Goal: Transaction & Acquisition: Download file/media

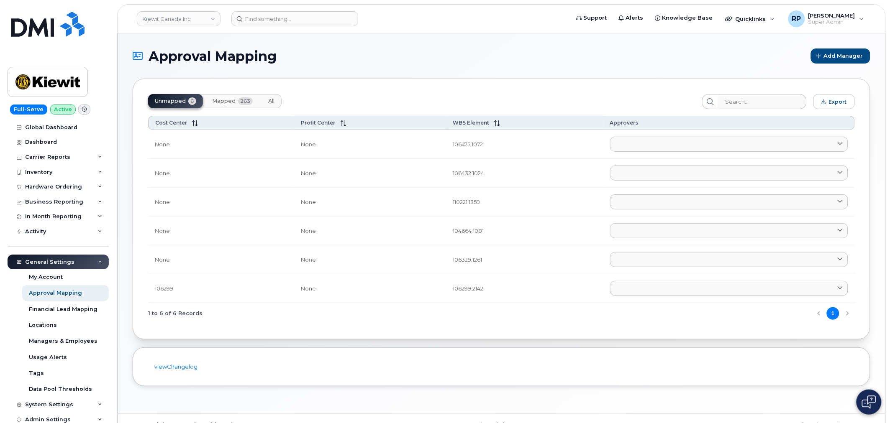
click at [436, 86] on div "Unmapped 6 Mapped 263 All Export Cost Center Profit Center WBS Element Approver…" at bounding box center [501, 209] width 737 height 261
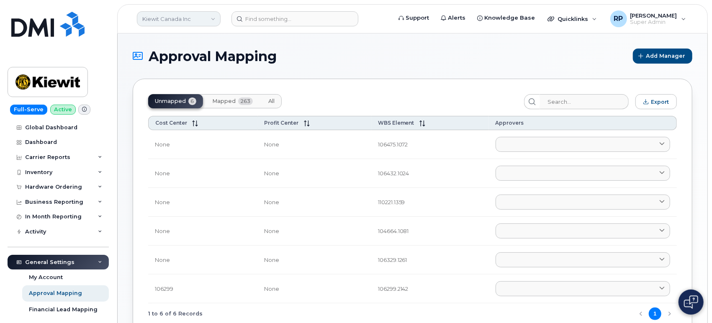
click at [185, 23] on link "Kiewit Canada Inc" at bounding box center [179, 18] width 84 height 15
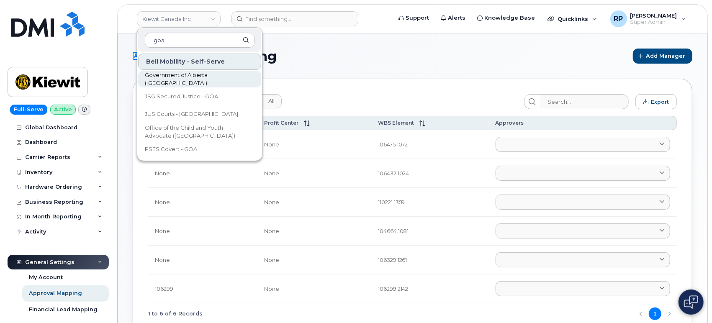
type input "goa"
click at [179, 76] on span "Government of Alberta (GOA)" at bounding box center [193, 79] width 96 height 16
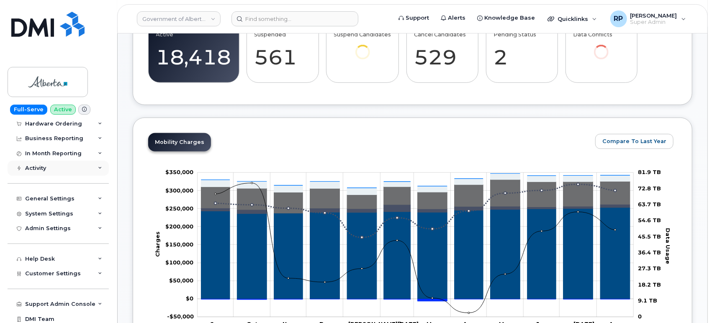
scroll to position [67, 0]
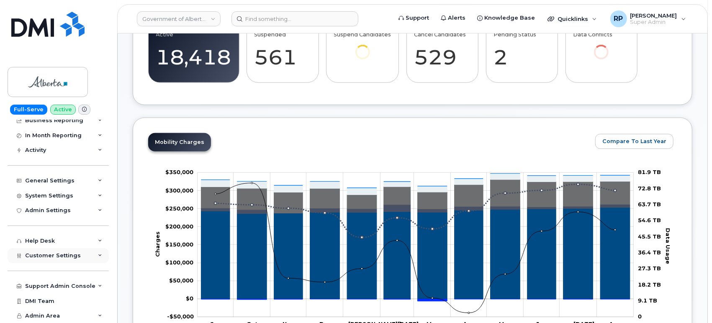
click at [66, 253] on span "Customer Settings" at bounding box center [53, 255] width 56 height 6
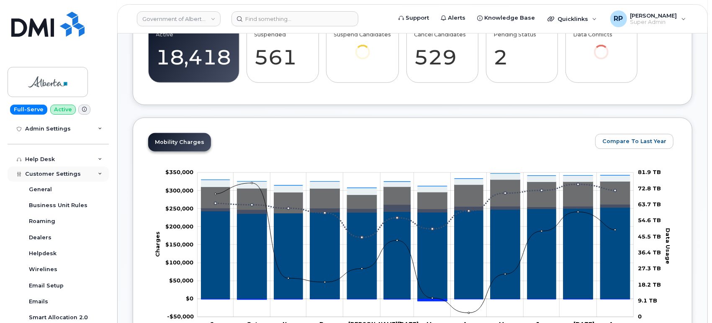
scroll to position [221, 0]
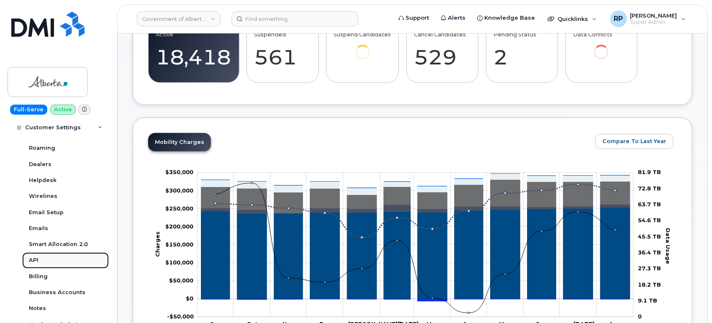
click at [37, 263] on div "API" at bounding box center [34, 260] width 10 height 8
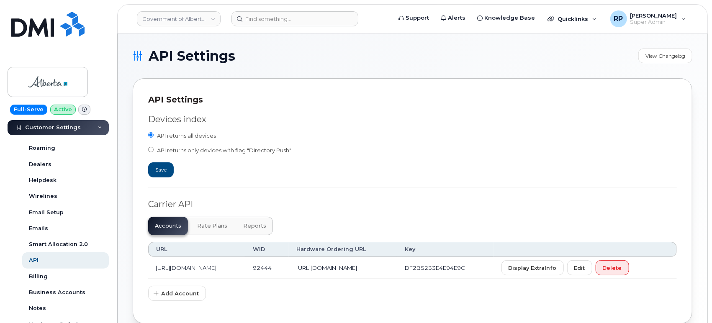
click at [125, 200] on div "API Settings View Changelog API Settings Devices index API returns all devices …" at bounding box center [412, 185] width 589 height 305
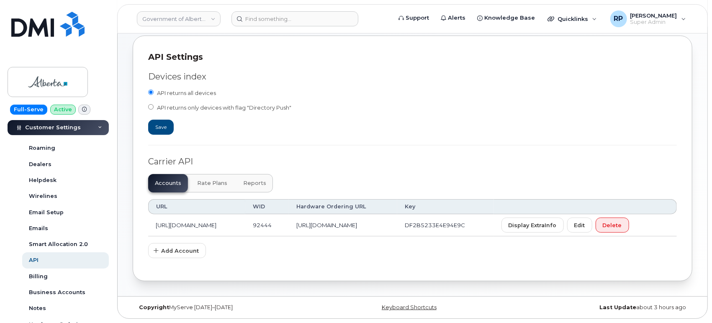
scroll to position [60, 0]
click at [246, 180] on span "Reports" at bounding box center [254, 183] width 23 height 7
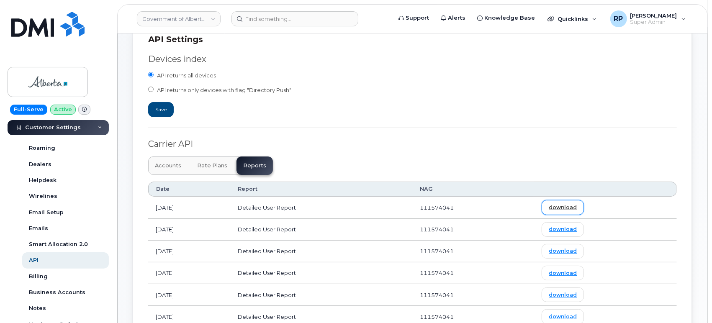
click at [574, 207] on link "download" at bounding box center [562, 207] width 42 height 15
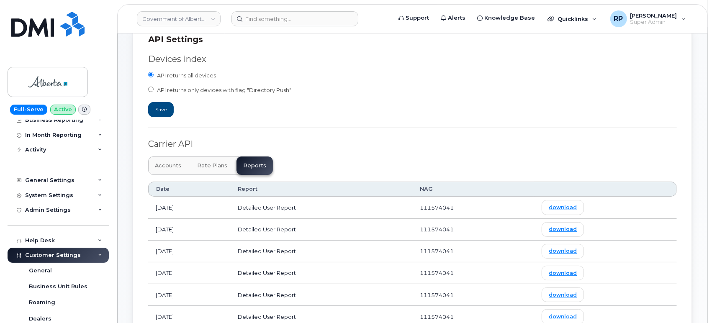
scroll to position [0, 0]
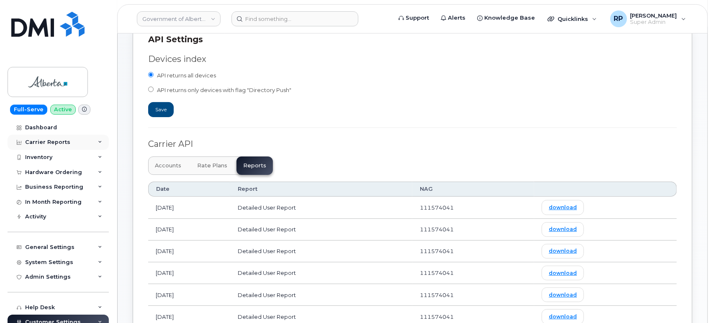
click at [50, 140] on div "Carrier Reports" at bounding box center [47, 142] width 45 height 7
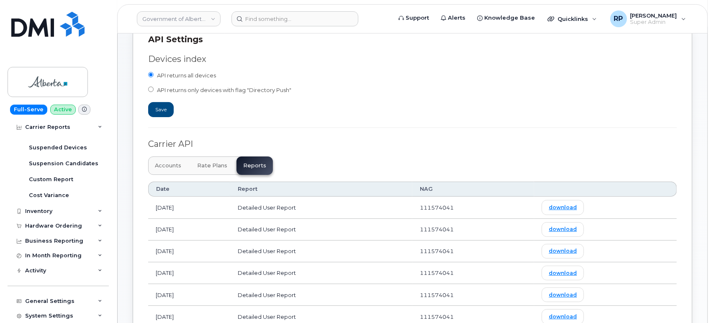
scroll to position [155, 0]
click at [53, 212] on div "Inventory" at bounding box center [58, 210] width 101 height 15
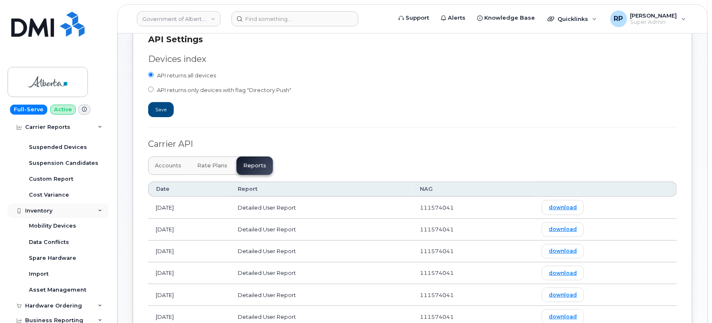
scroll to position [232, 0]
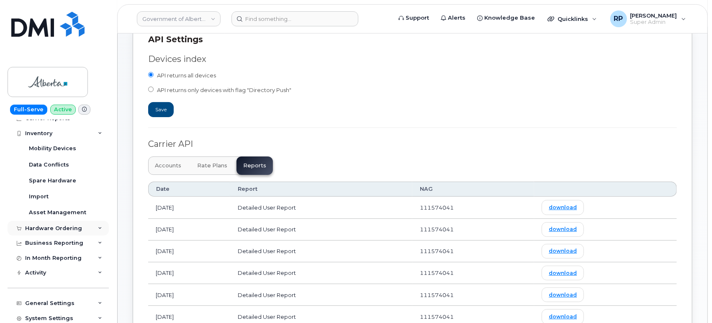
click at [54, 227] on div "Hardware Ordering" at bounding box center [53, 228] width 57 height 7
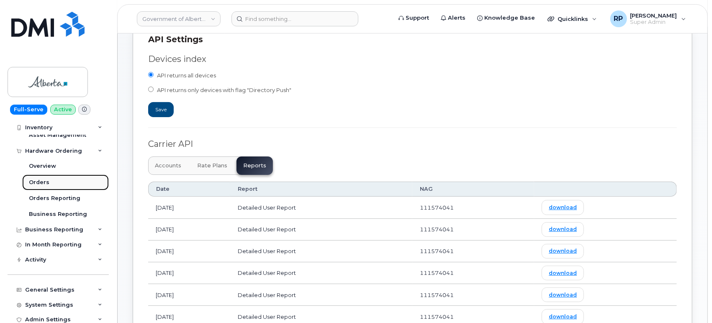
click at [39, 183] on div "Orders" at bounding box center [39, 183] width 20 height 8
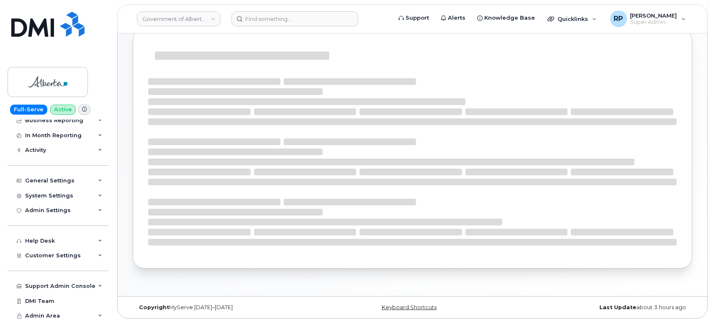
scroll to position [101, 0]
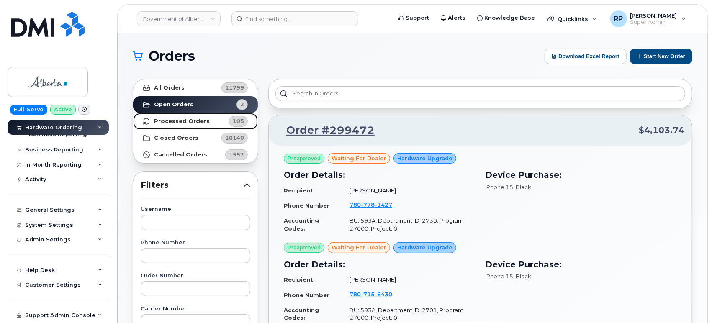
click at [175, 123] on strong "Processed Orders" at bounding box center [182, 121] width 56 height 7
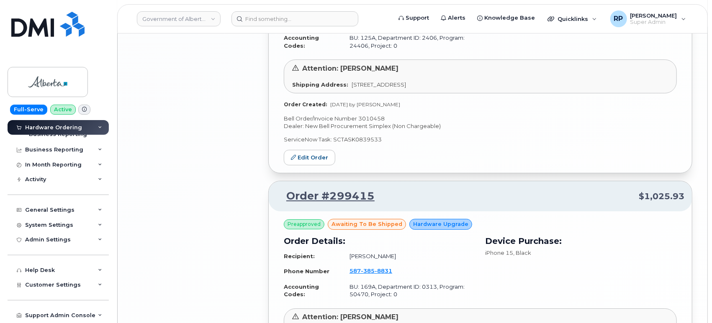
scroll to position [1936, 0]
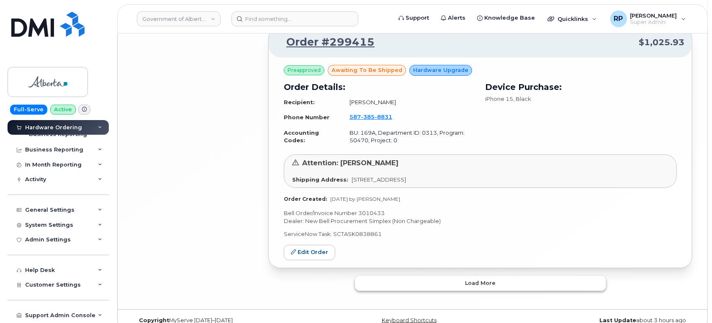
click at [492, 279] on span "Load more" at bounding box center [480, 283] width 31 height 8
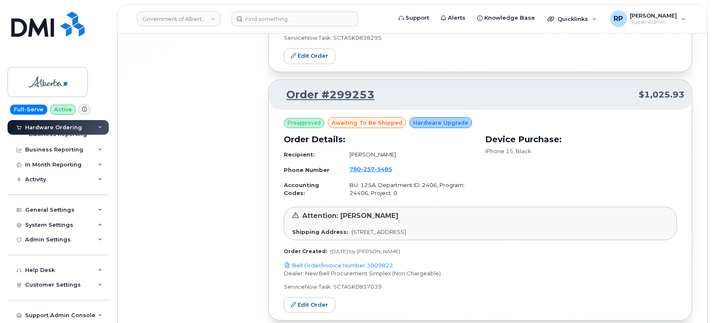
scroll to position [3920, 0]
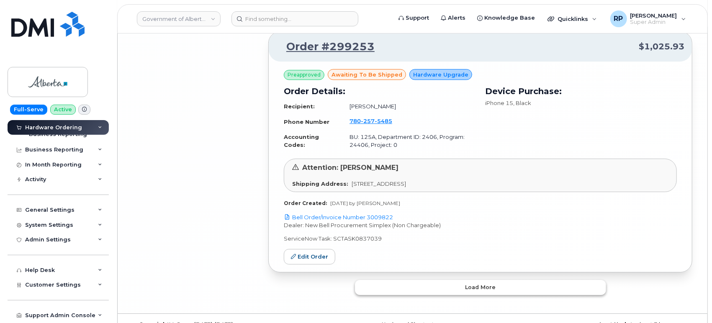
click at [481, 283] on span "Load more" at bounding box center [480, 287] width 31 height 8
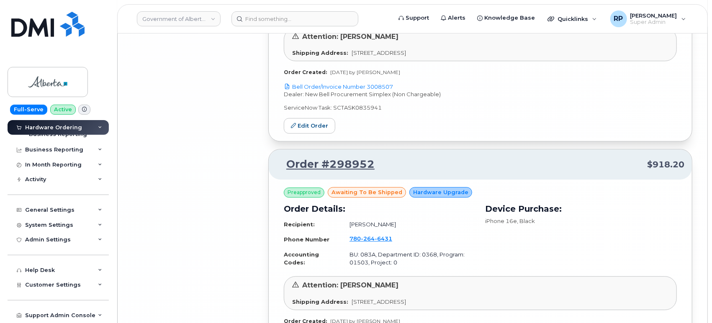
scroll to position [5904, 0]
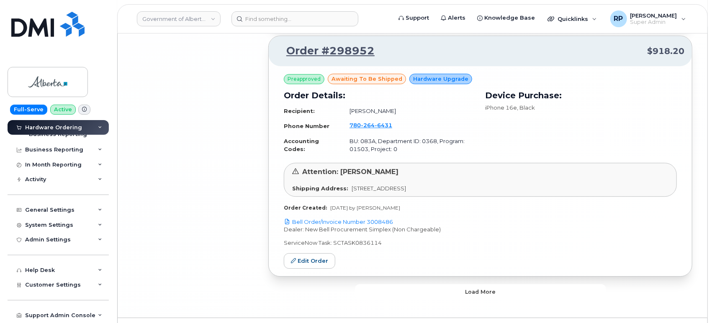
click at [481, 288] on span "Load more" at bounding box center [480, 292] width 31 height 8
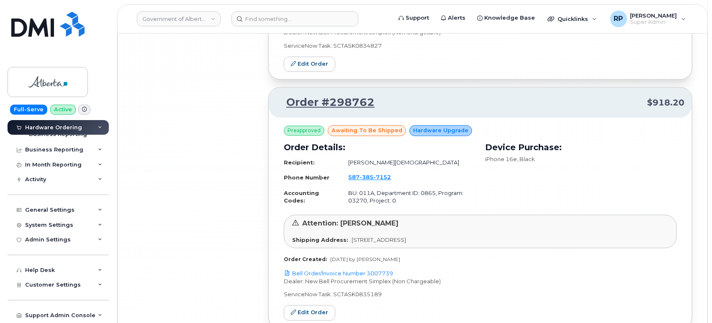
scroll to position [7889, 0]
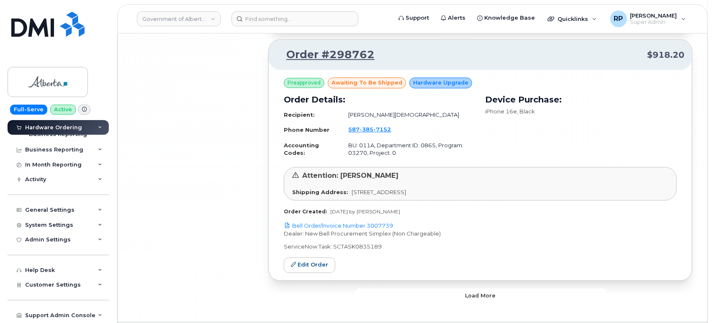
click at [481, 292] on span "Load more" at bounding box center [480, 296] width 31 height 8
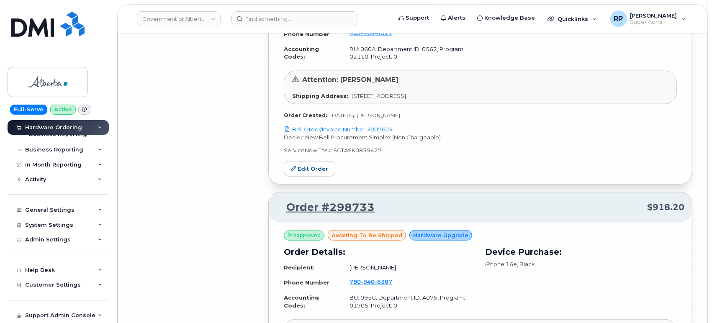
scroll to position [9129, 0]
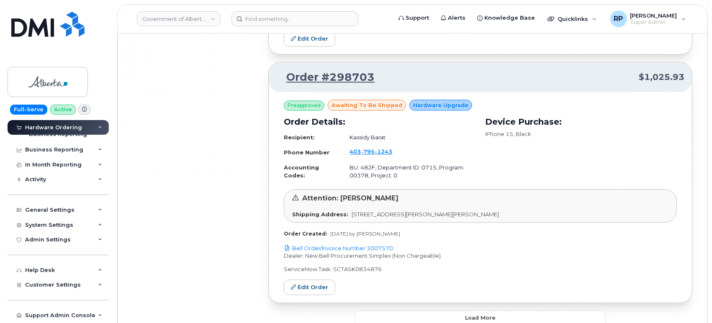
scroll to position [9874, 0]
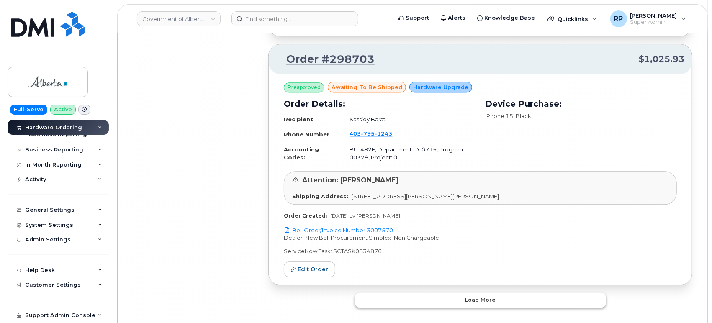
click at [471, 292] on button "Load more" at bounding box center [480, 299] width 251 height 15
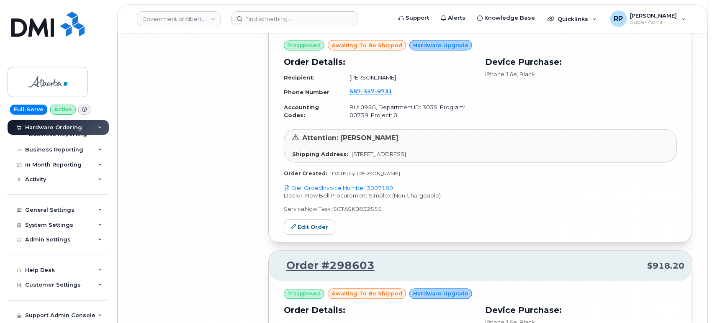
scroll to position [11858, 0]
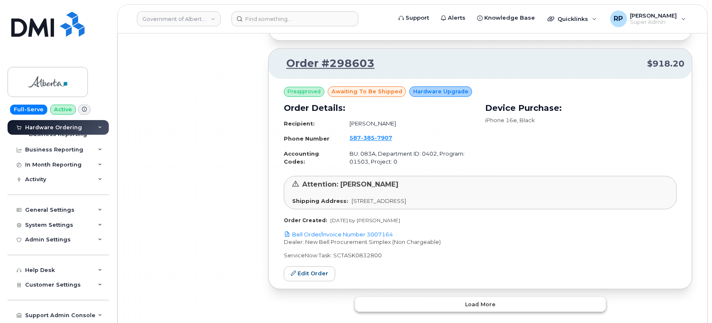
click at [418, 297] on button "Load more" at bounding box center [480, 304] width 251 height 15
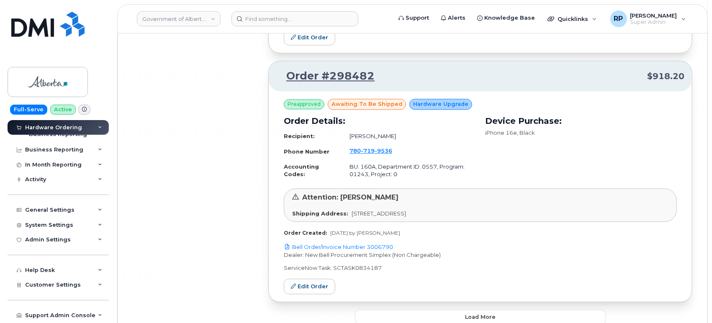
scroll to position [14033, 0]
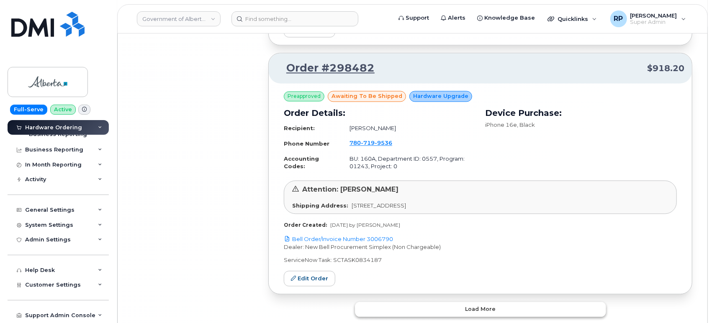
click at [410, 302] on button "Load more" at bounding box center [480, 309] width 251 height 15
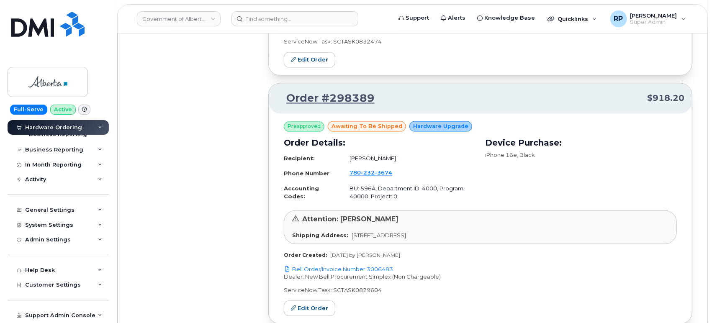
scroll to position [16017, 0]
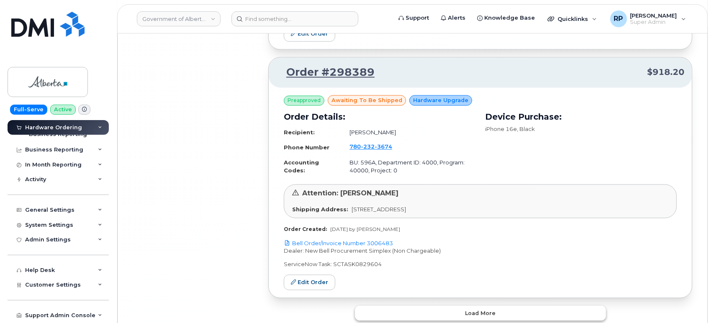
click at [439, 306] on button "Load more" at bounding box center [480, 313] width 251 height 15
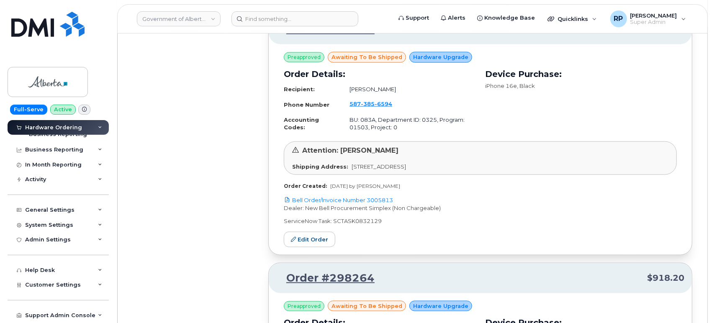
scroll to position [18001, 0]
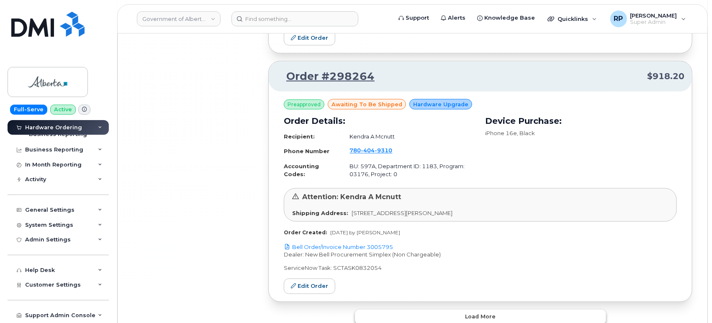
click at [454, 310] on button "Load more" at bounding box center [480, 317] width 251 height 15
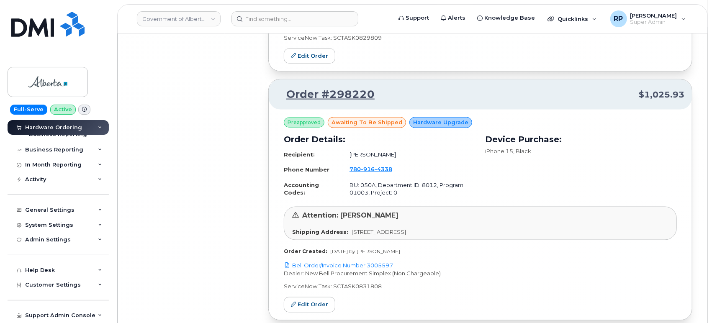
scroll to position [19984, 0]
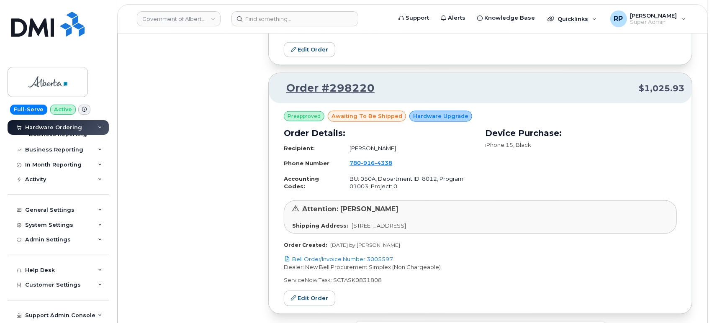
click at [454, 322] on button "Load more" at bounding box center [480, 329] width 251 height 15
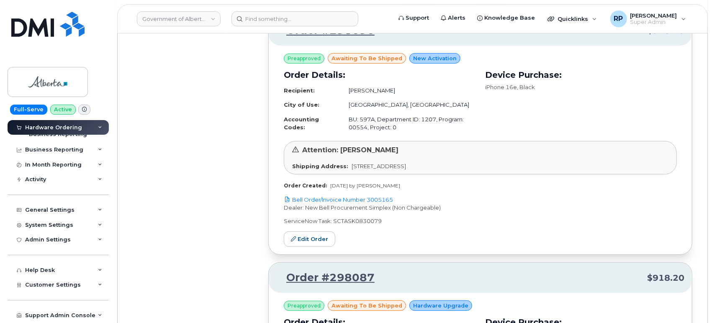
scroll to position [21967, 0]
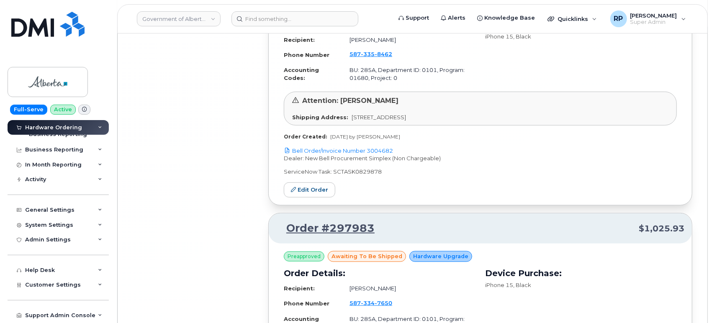
scroll to position [23950, 0]
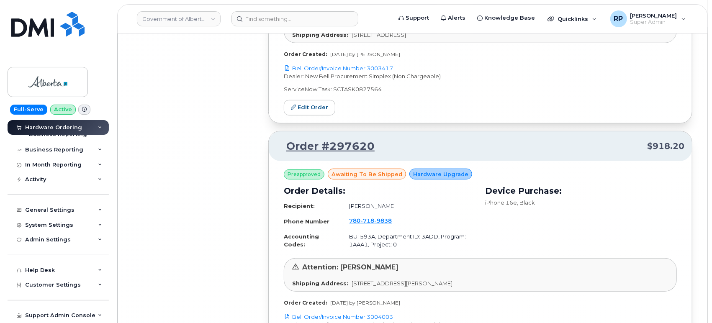
scroll to position [25934, 0]
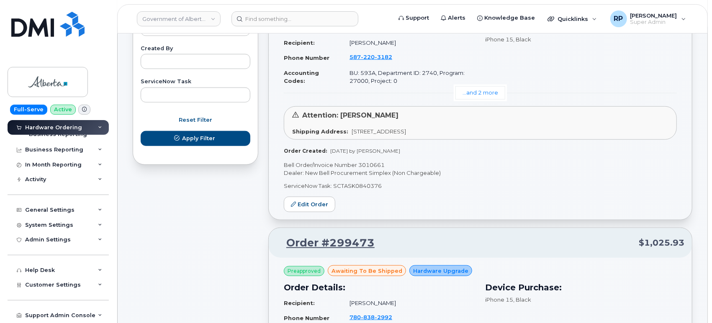
scroll to position [0, 0]
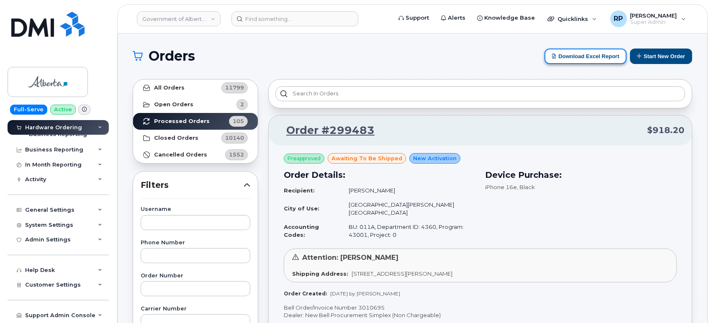
click at [596, 53] on button "Download Excel Report" at bounding box center [585, 56] width 82 height 15
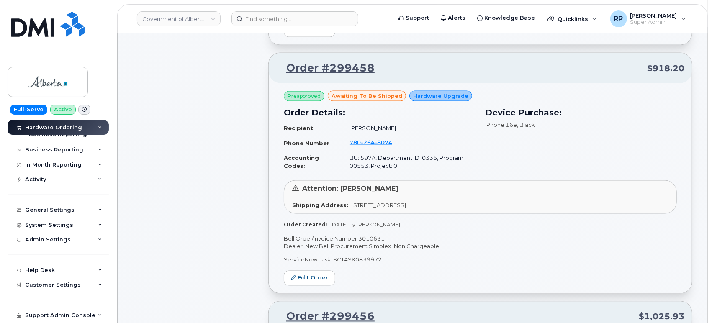
scroll to position [1007, 0]
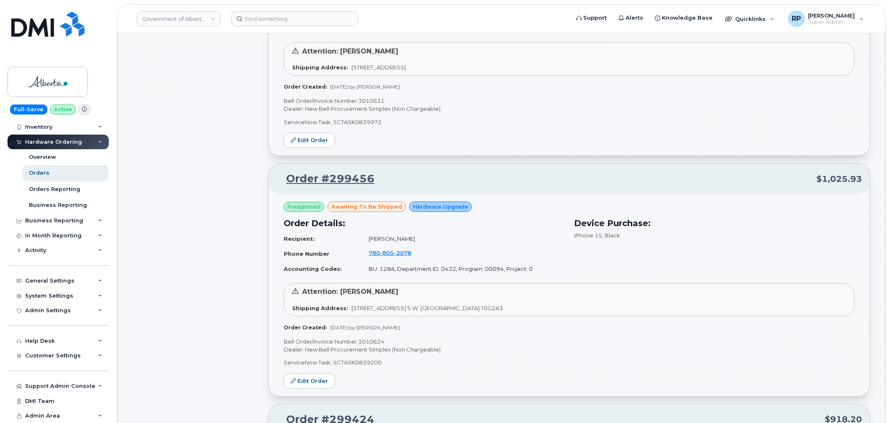
scroll to position [30, 0]
